Goal: Task Accomplishment & Management: Use online tool/utility

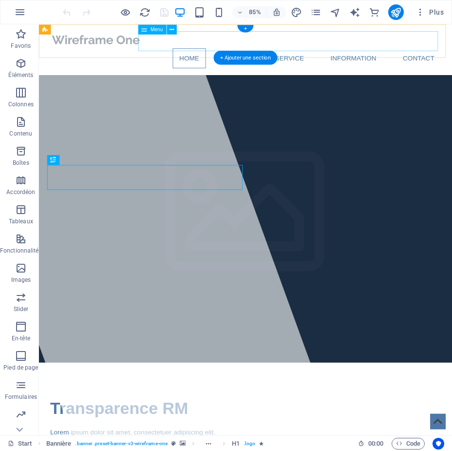
click at [277, 53] on nav "Home About Service Information Contact" at bounding box center [282, 64] width 460 height 23
click at [323, 53] on nav "Home About Service Information Contact" at bounding box center [282, 64] width 460 height 23
click at [399, 53] on nav "Home About Service Information Contact" at bounding box center [282, 64] width 460 height 23
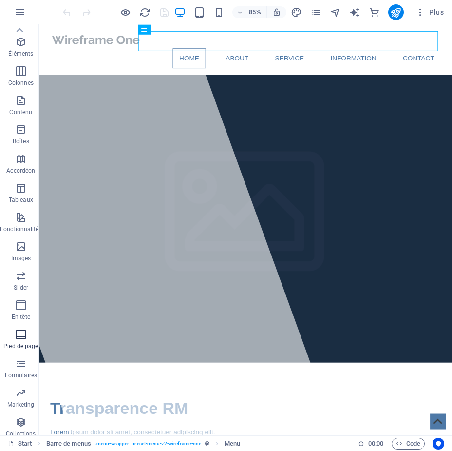
scroll to position [8, 0]
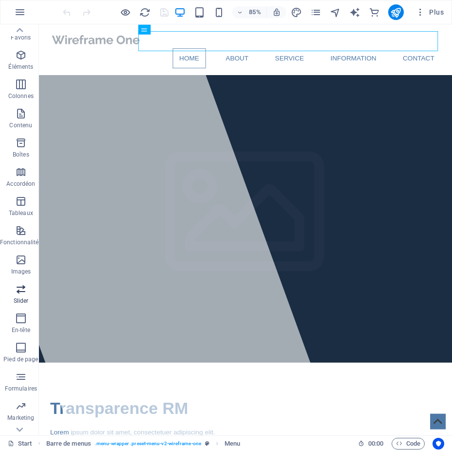
click at [21, 288] on icon "button" at bounding box center [21, 289] width 12 height 12
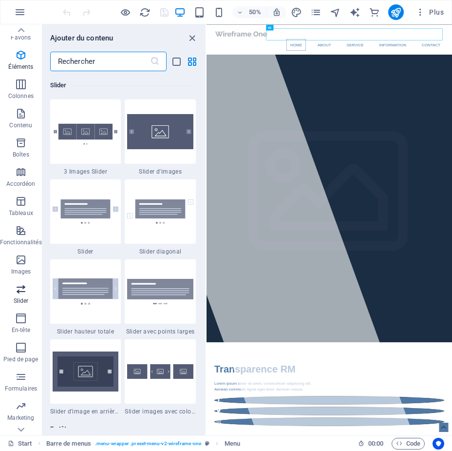
scroll to position [5524, 0]
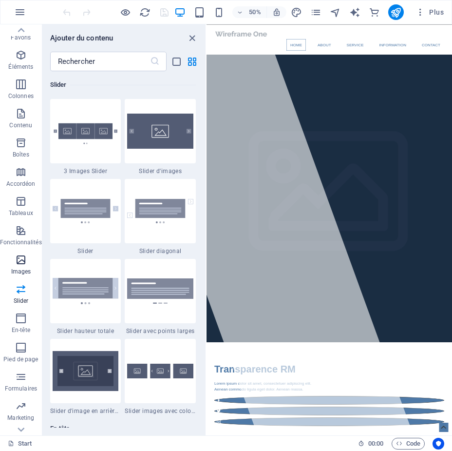
click at [20, 263] on icon "button" at bounding box center [21, 260] width 12 height 12
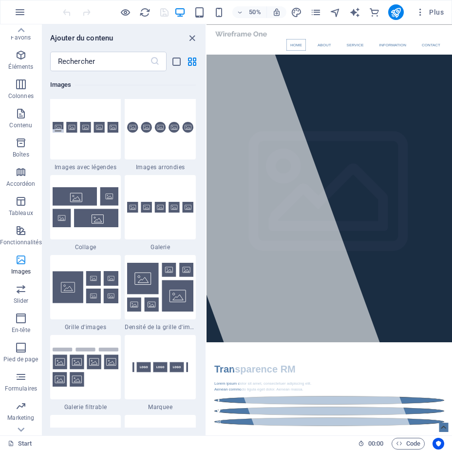
scroll to position [4941, 0]
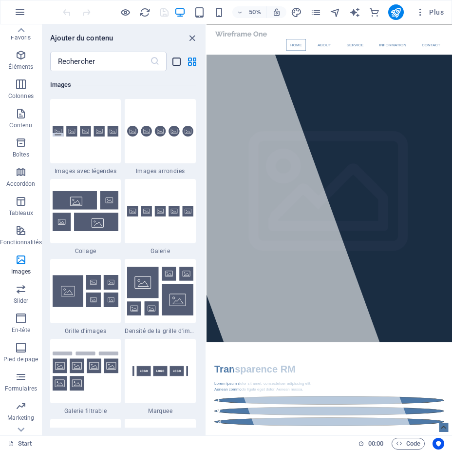
click at [178, 61] on icon "list-view" at bounding box center [176, 61] width 11 height 11
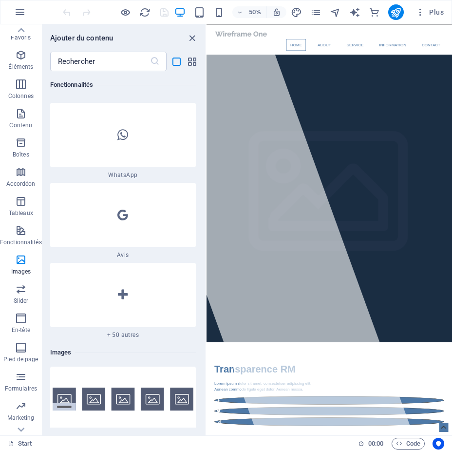
scroll to position [11285, 0]
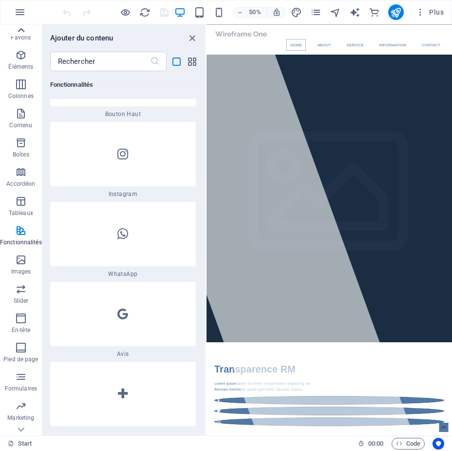
click at [19, 31] on icon at bounding box center [21, 30] width 7 height 4
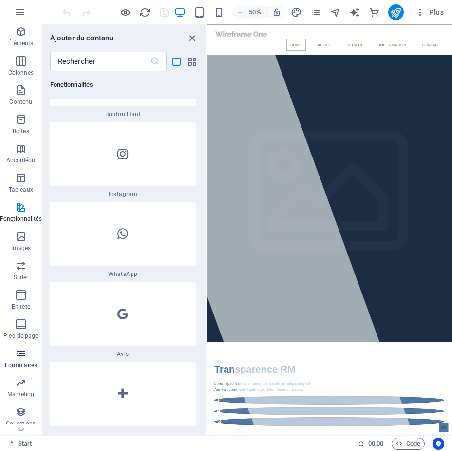
scroll to position [57, 0]
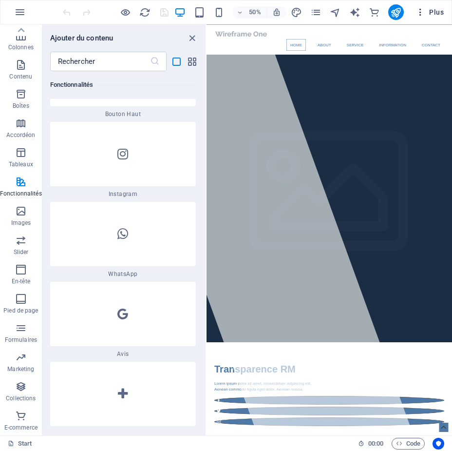
click at [422, 13] on icon "button" at bounding box center [421, 12] width 10 height 10
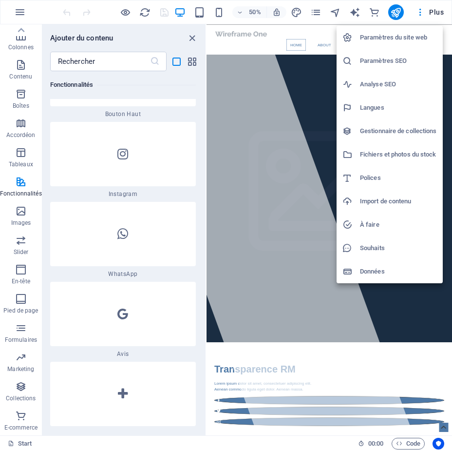
click at [373, 108] on h6 "Langues" at bounding box center [398, 108] width 77 height 12
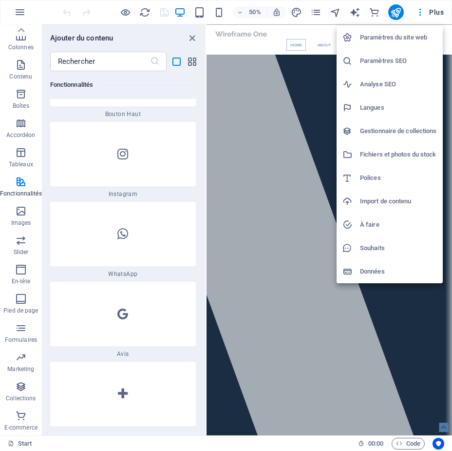
select select "50"
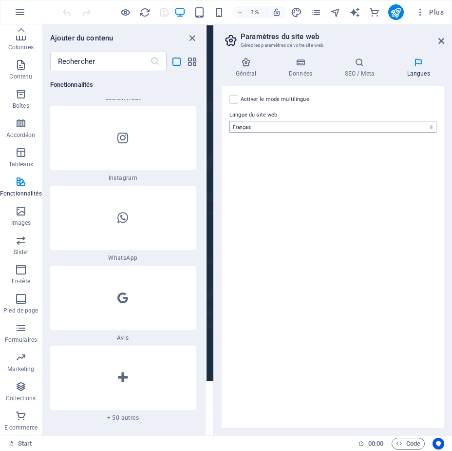
scroll to position [11319, 0]
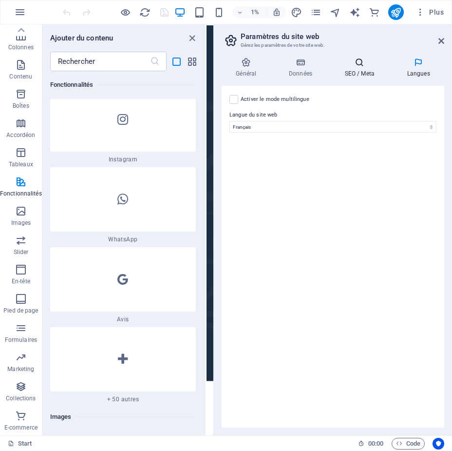
click at [365, 70] on h4 "SEO / Meta" at bounding box center [361, 67] width 62 height 20
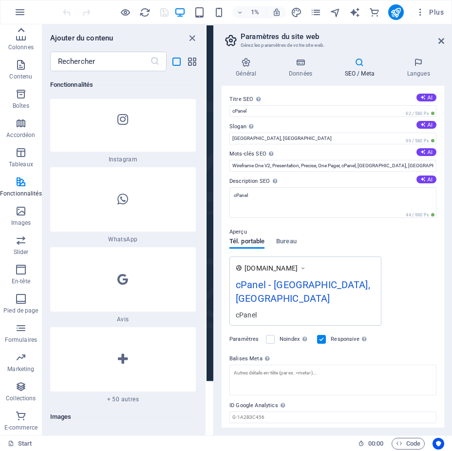
click at [17, 25] on icon at bounding box center [21, 30] width 14 height 14
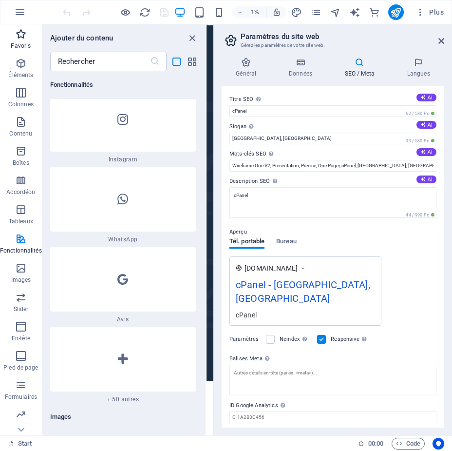
click at [18, 42] on p "Favoris" at bounding box center [21, 46] width 20 height 8
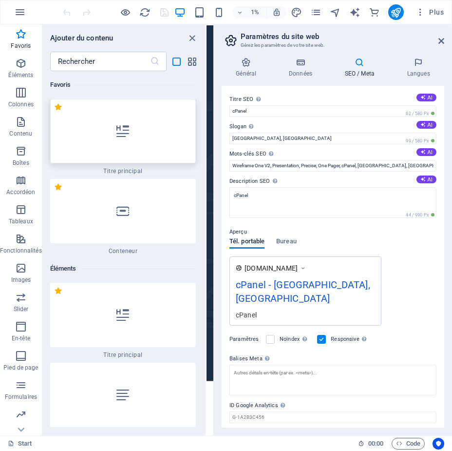
click at [125, 135] on icon at bounding box center [122, 131] width 13 height 13
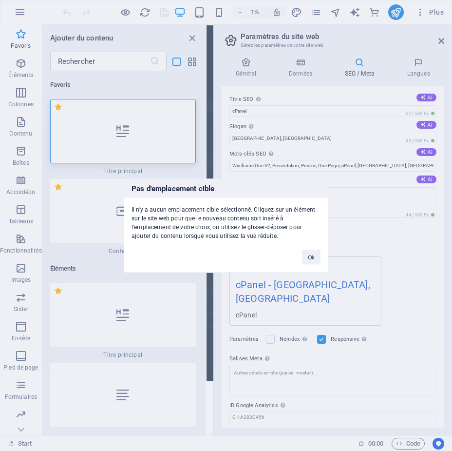
click at [20, 14] on div "Pas d'emplacement cible Il n'y a aucun emplacement cible sélectionné. Cliquez s…" at bounding box center [226, 225] width 452 height 451
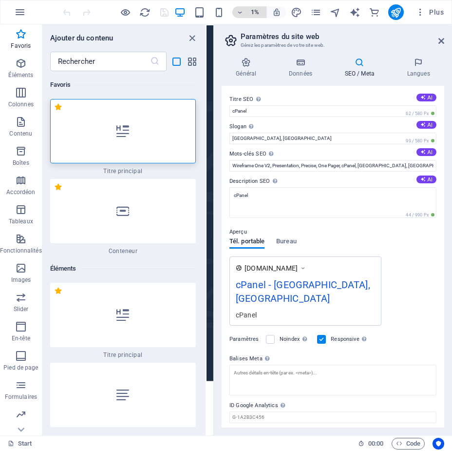
click at [242, 13] on icon "button" at bounding box center [239, 12] width 7 height 6
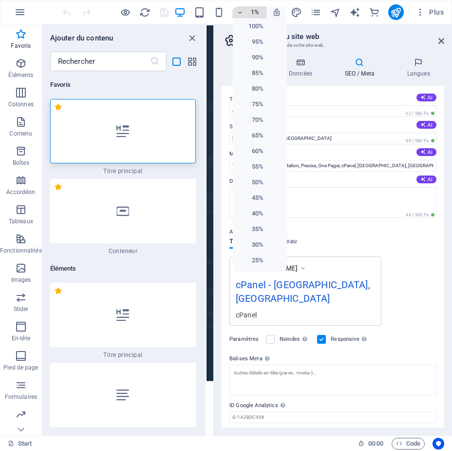
click at [242, 13] on div at bounding box center [226, 225] width 452 height 451
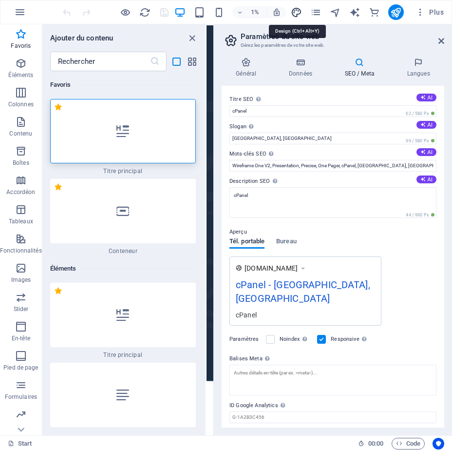
click at [296, 7] on icon "design" at bounding box center [296, 12] width 11 height 11
select select "px"
select select "400"
select select "px"
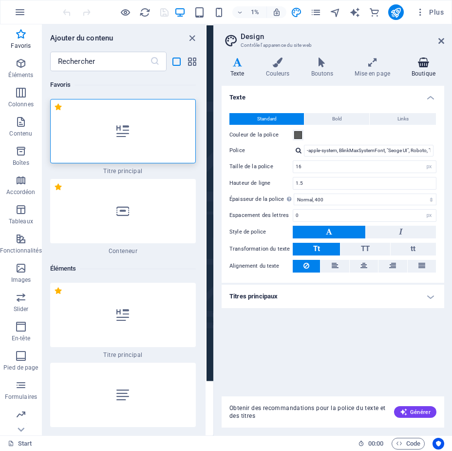
click at [426, 59] on icon at bounding box center [423, 62] width 41 height 10
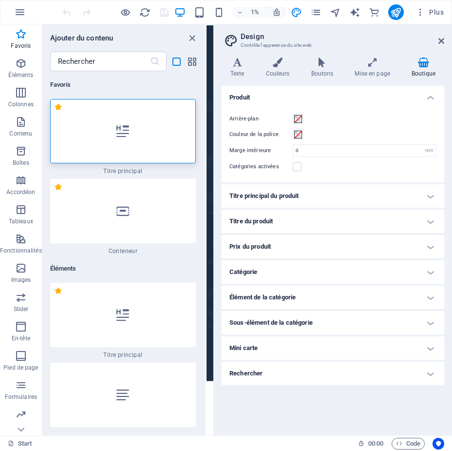
click at [426, 59] on icon at bounding box center [423, 62] width 41 height 10
click at [315, 14] on icon "pages" at bounding box center [315, 12] width 11 height 11
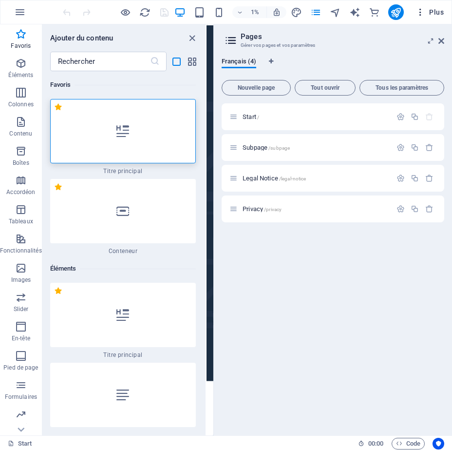
click at [421, 9] on icon "button" at bounding box center [421, 12] width 10 height 10
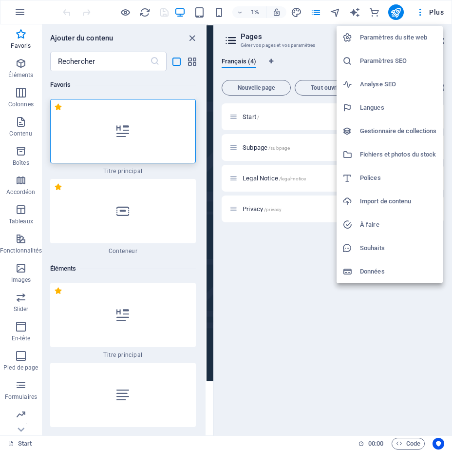
click at [25, 10] on div at bounding box center [226, 225] width 452 height 451
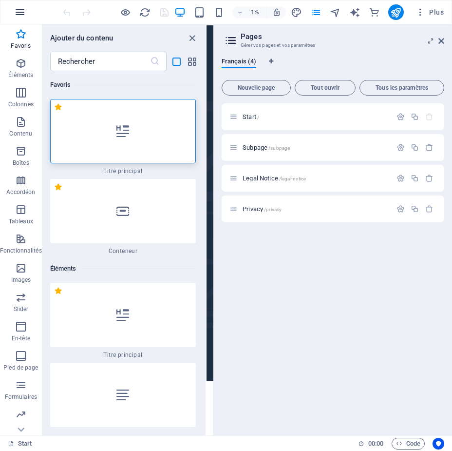
click at [15, 10] on icon "button" at bounding box center [20, 12] width 12 height 12
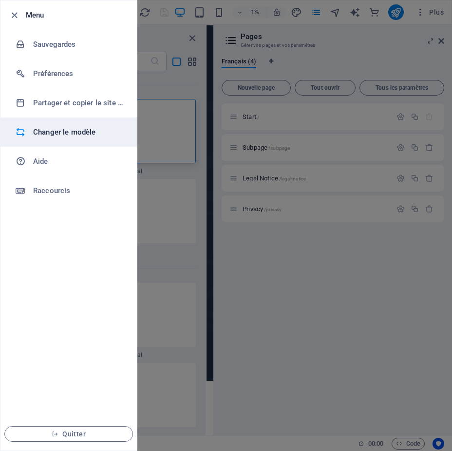
click at [60, 130] on h6 "Changer le modèle" at bounding box center [78, 132] width 90 height 12
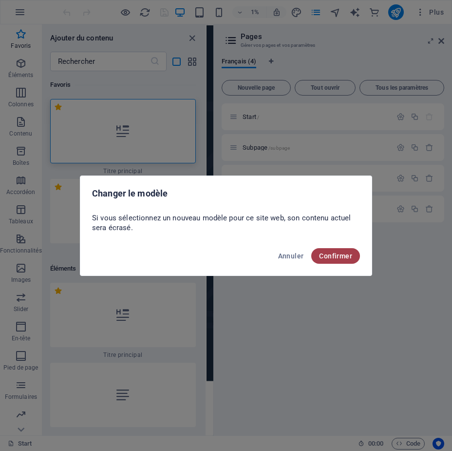
click at [342, 260] on button "Confirmer" at bounding box center [335, 256] width 49 height 16
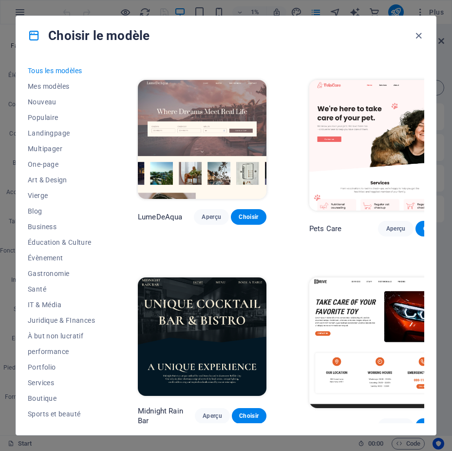
scroll to position [2047, 0]
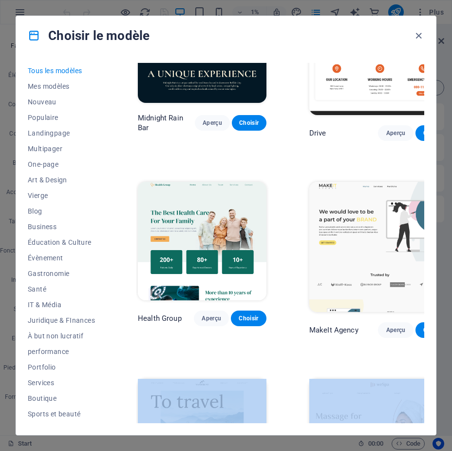
drag, startPoint x: 274, startPoint y: 415, endPoint x: 303, endPoint y: 414, distance: 29.3
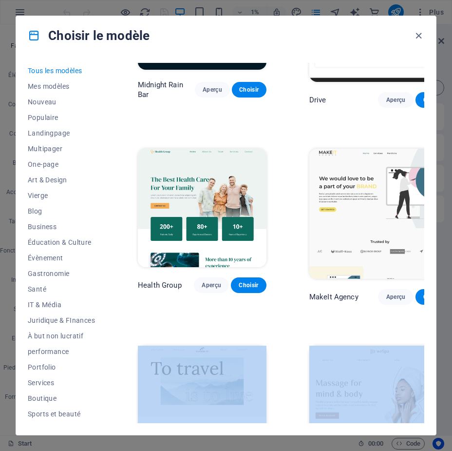
click at [267, 345] on img at bounding box center [202, 404] width 129 height 118
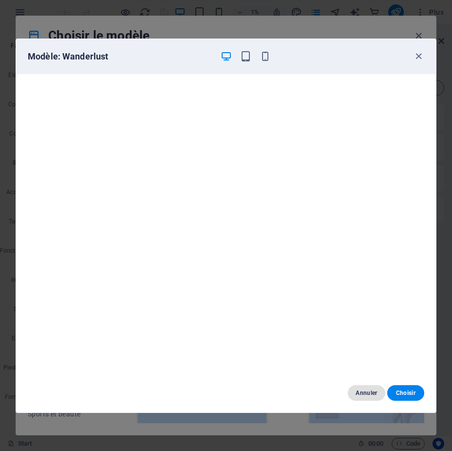
click at [363, 390] on span "Annuler" at bounding box center [366, 393] width 21 height 8
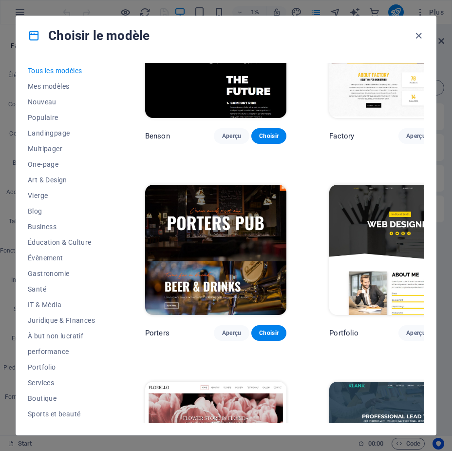
scroll to position [7837, 164]
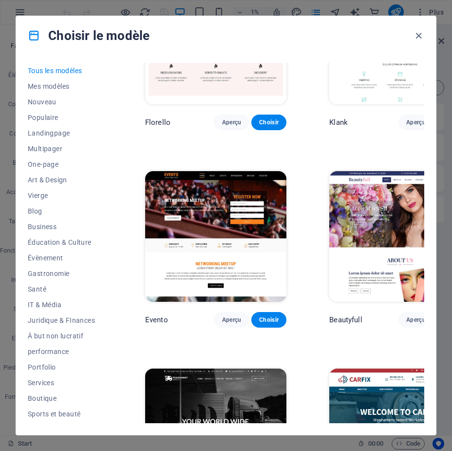
drag, startPoint x: 291, startPoint y: 423, endPoint x: 243, endPoint y: 424, distance: 47.8
click at [243, 424] on div "Tous les modèles Mes modèles Nouveau Populaire Landingpage Multipager One-page …" at bounding box center [226, 245] width 420 height 380
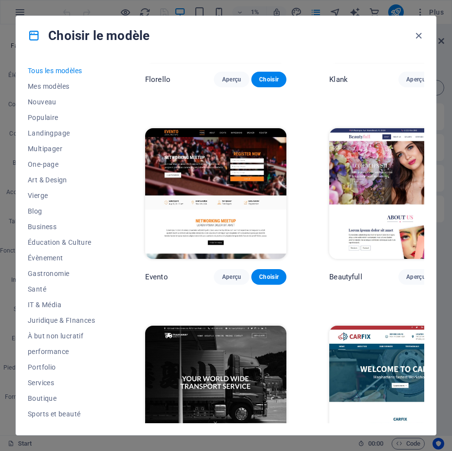
scroll to position [8141, 164]
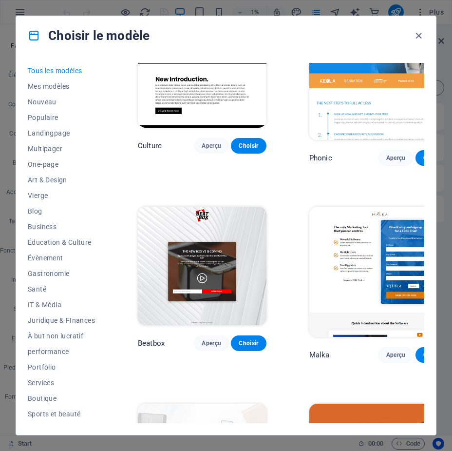
scroll to position [9911, 0]
